Goal: Task Accomplishment & Management: Manage account settings

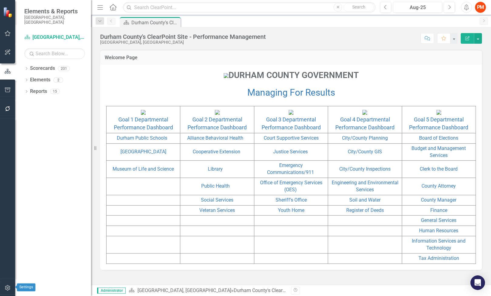
click at [6, 284] on button "button" at bounding box center [8, 287] width 14 height 13
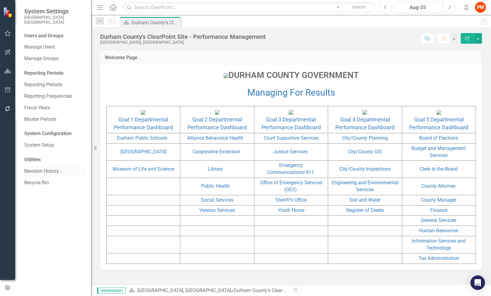
click at [62, 168] on link "Revision History" at bounding box center [54, 171] width 61 height 7
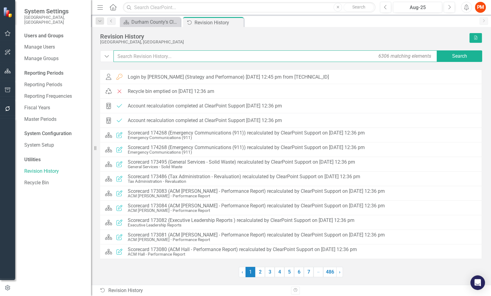
click at [176, 56] on input "text" at bounding box center [275, 56] width 324 height 12
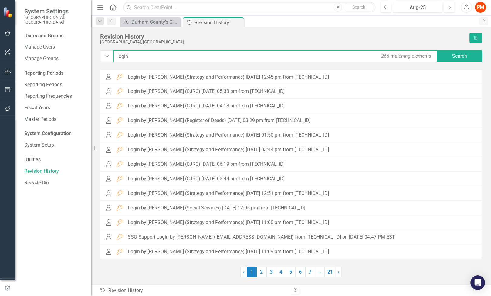
type input "login"
click at [109, 10] on link "Home" at bounding box center [113, 7] width 8 height 9
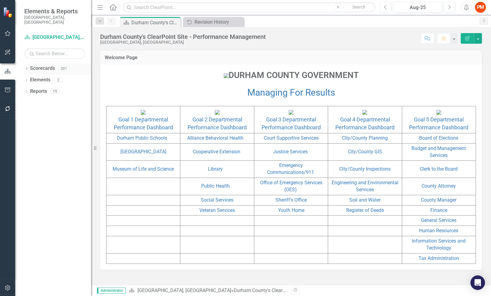
click at [32, 65] on link "Scorecards" at bounding box center [42, 68] width 25 height 7
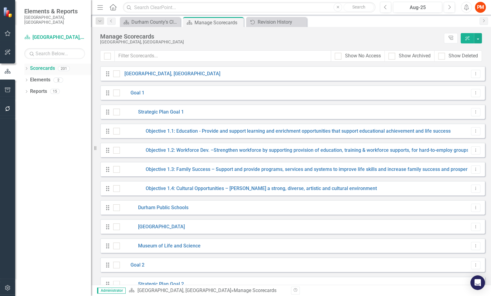
click at [26, 67] on div "Dropdown" at bounding box center [26, 69] width 4 height 5
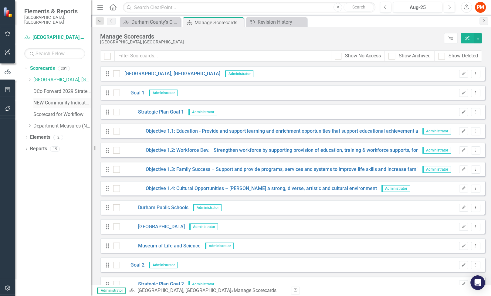
click at [50, 99] on link "NEW Community Indicators" at bounding box center [62, 102] width 58 height 7
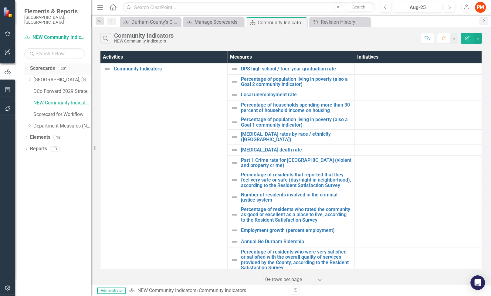
click at [60, 66] on div "201" at bounding box center [64, 68] width 12 height 5
click at [53, 65] on link "Scorecards" at bounding box center [42, 68] width 25 height 7
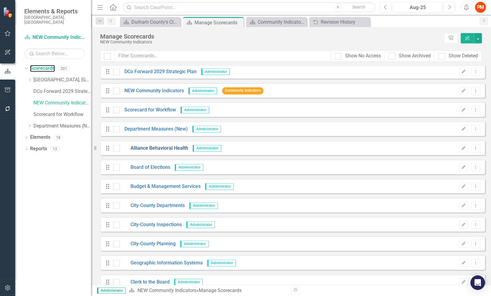
scroll to position [2931, 0]
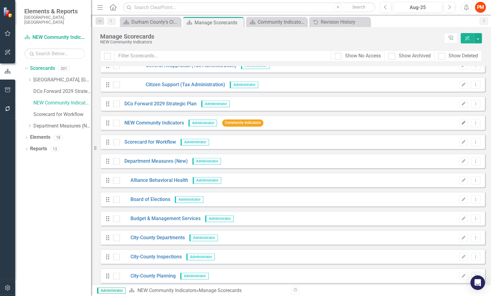
click at [461, 123] on icon "Edit" at bounding box center [463, 123] width 5 height 4
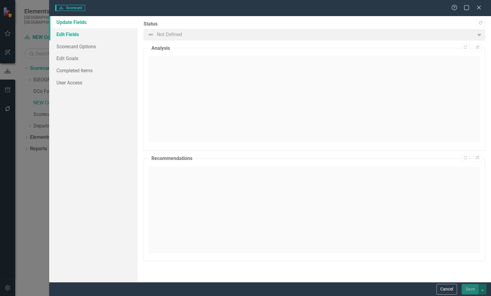
click at [95, 32] on link "Edit Fields" at bounding box center [93, 34] width 88 height 12
click at [69, 38] on link "Edit Fields" at bounding box center [93, 34] width 88 height 12
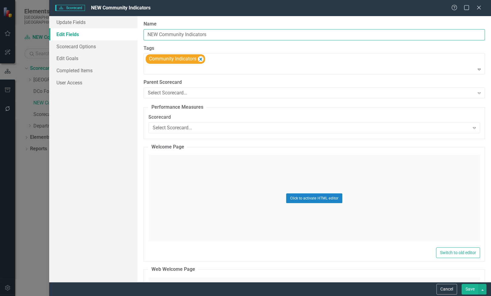
drag, startPoint x: 160, startPoint y: 32, endPoint x: 126, endPoint y: 33, distance: 34.3
click at [126, 33] on div "Update Fields Edit Fields Scorecard Options Edit Goals Completed Items User Acc…" at bounding box center [269, 149] width 441 height 266
type input "Community Indicators"
click at [232, 59] on div "Community Indicators" at bounding box center [315, 63] width 340 height 21
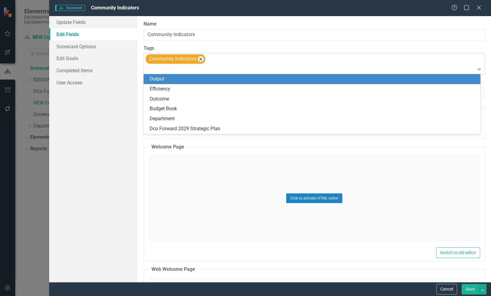
click at [258, 57] on div "Community Indicators" at bounding box center [315, 63] width 340 height 21
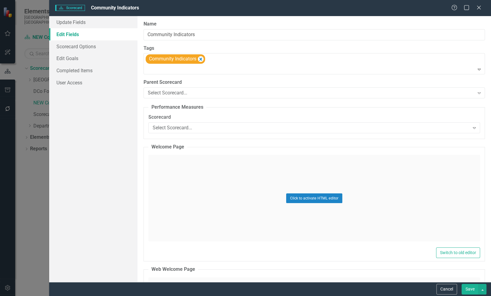
click at [465, 285] on button "Save" at bounding box center [469, 289] width 17 height 11
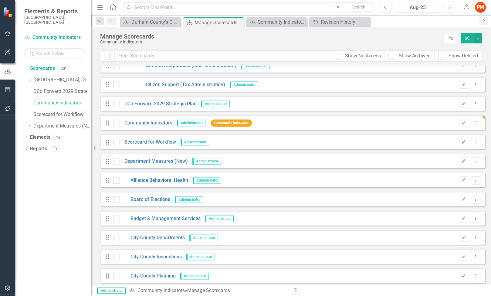
click at [59, 112] on link "Scorecard for Workflow" at bounding box center [62, 114] width 58 height 7
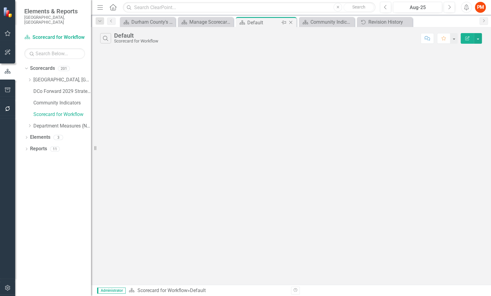
click at [289, 22] on icon "Close" at bounding box center [290, 22] width 6 height 5
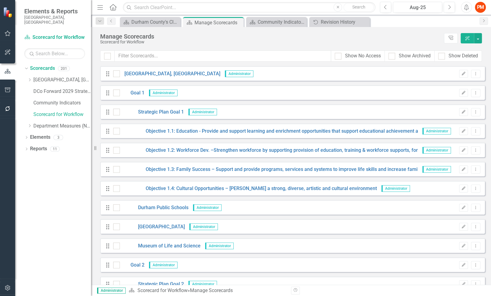
click at [99, 129] on div "Looks like you don't have any Scorecards set up yet. Why don't you add a Scorec…" at bounding box center [291, 175] width 400 height 218
